Goal: Task Accomplishment & Management: Manage account settings

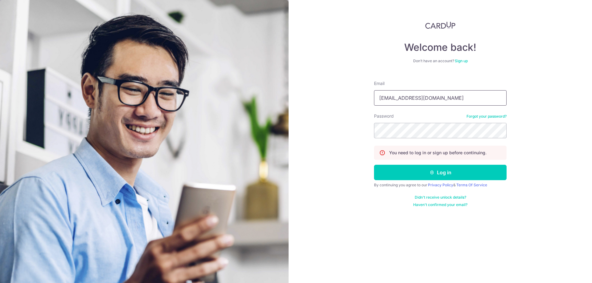
drag, startPoint x: 443, startPoint y: 93, endPoint x: 373, endPoint y: 90, distance: 70.7
click at [358, 88] on div "Welcome back! Don’t have an account? Sign up Email [EMAIL_ADDRESS][DOMAIN_NAME]…" at bounding box center [441, 141] width 304 height 283
type input "[PERSON_NAME][EMAIL_ADDRESS][DOMAIN_NAME]"
click at [426, 114] on div "Password Forgot your password?" at bounding box center [440, 125] width 133 height 25
click at [429, 176] on button "Log in" at bounding box center [440, 172] width 133 height 15
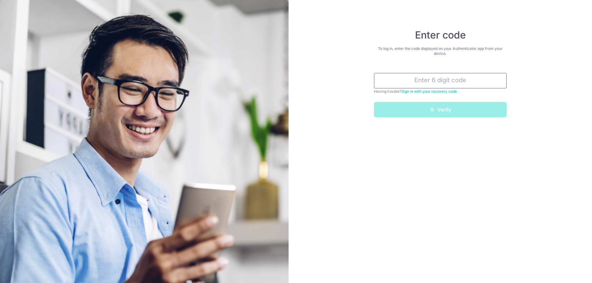
click at [415, 85] on input "text" at bounding box center [440, 80] width 133 height 15
type input "6"
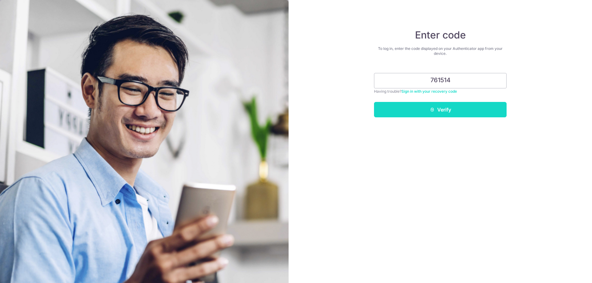
type input "761514"
click at [443, 114] on button "Verify" at bounding box center [440, 109] width 133 height 15
